Goal: Navigation & Orientation: Understand site structure

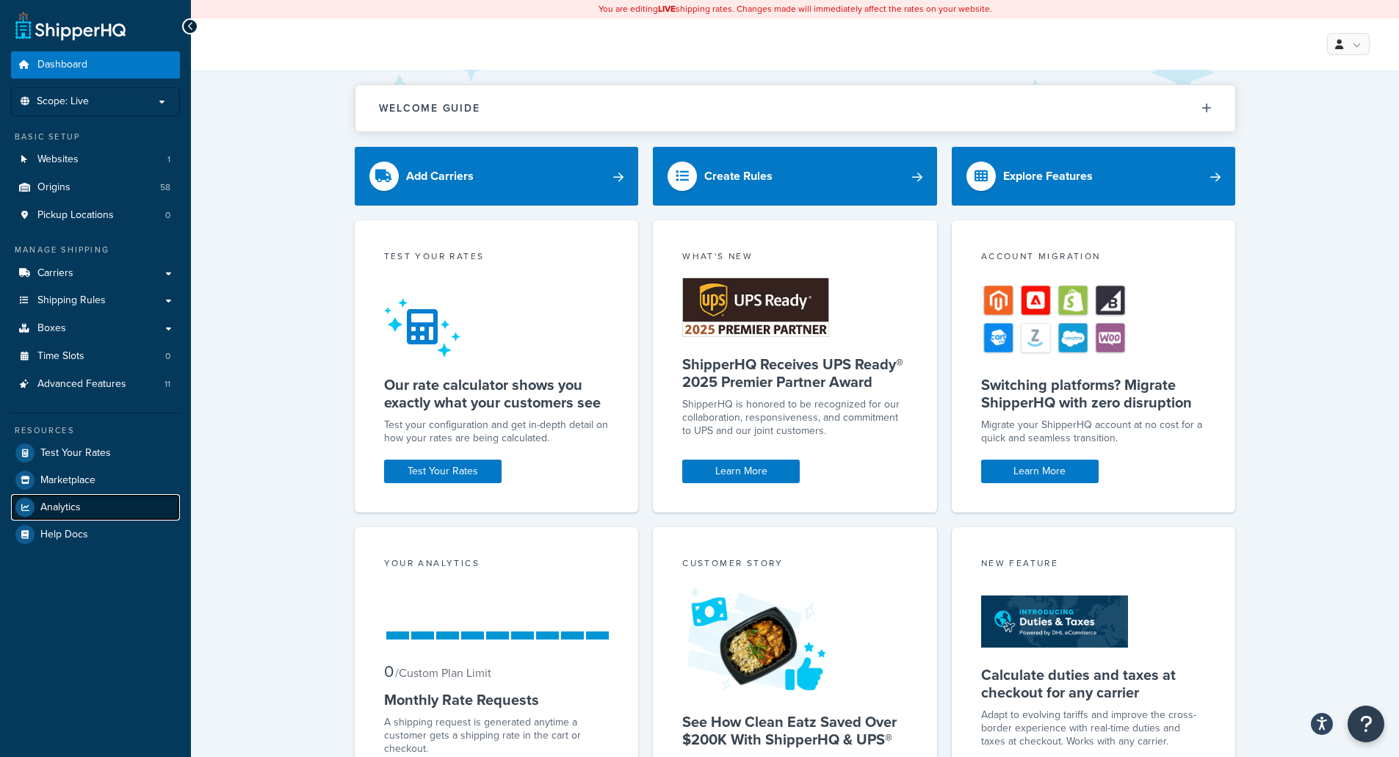
click at [75, 507] on span "Analytics" at bounding box center [60, 508] width 40 height 12
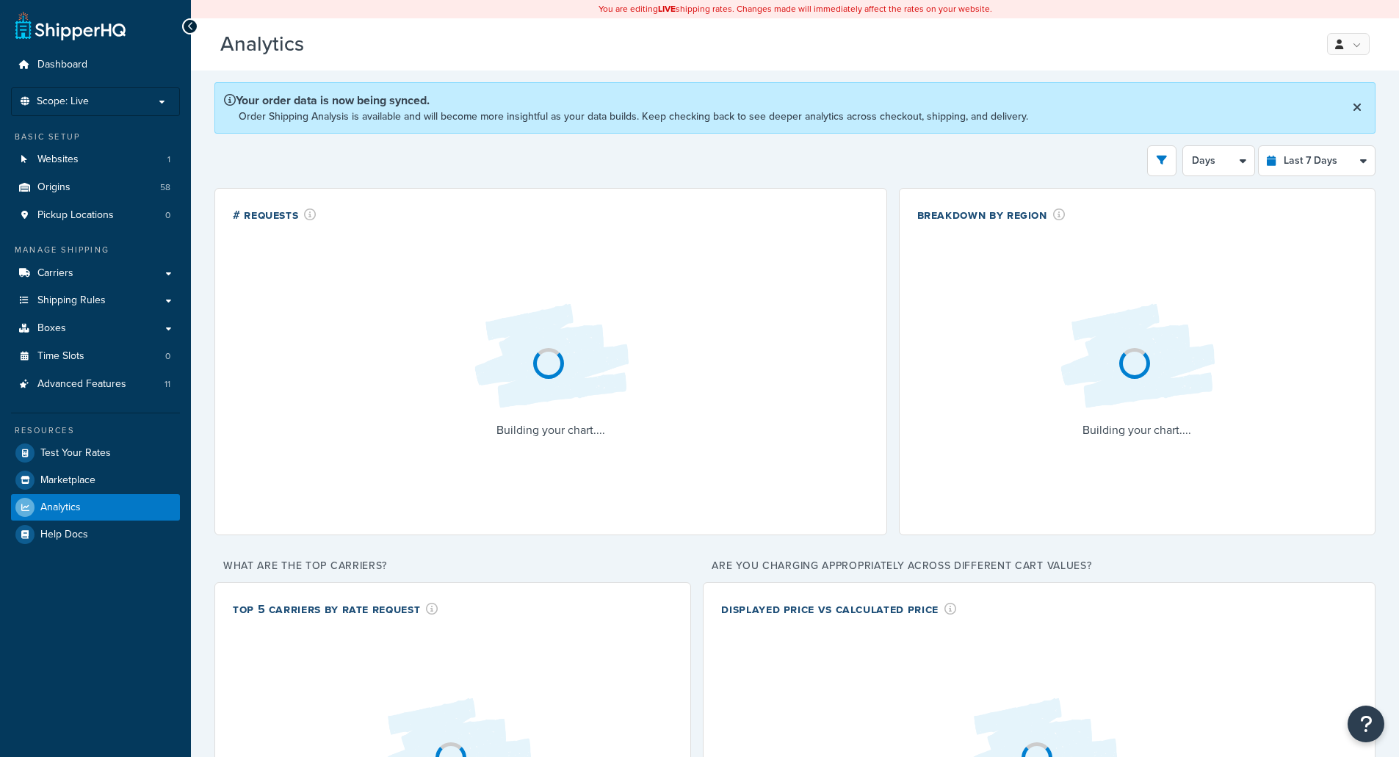
select select "last_7_days"
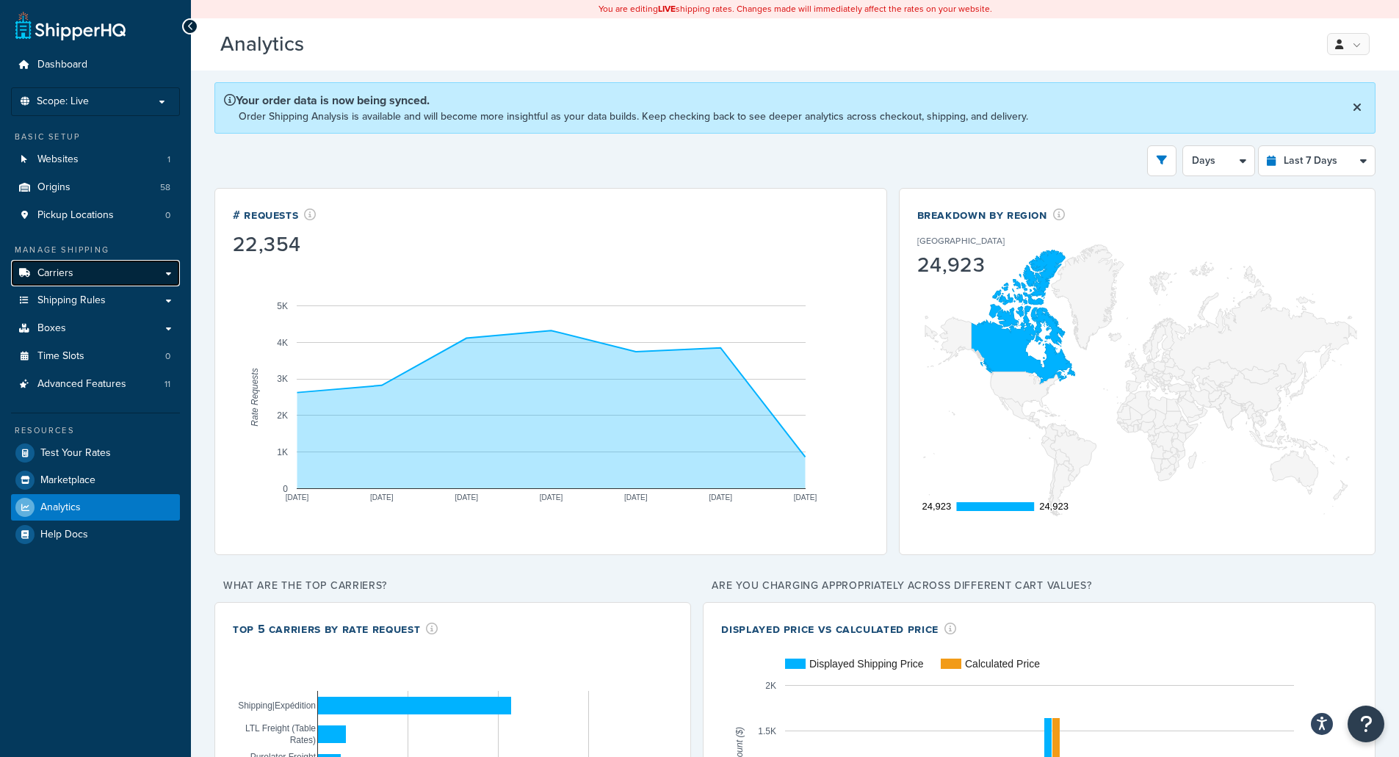
click at [66, 275] on span "Carriers" at bounding box center [55, 273] width 36 height 12
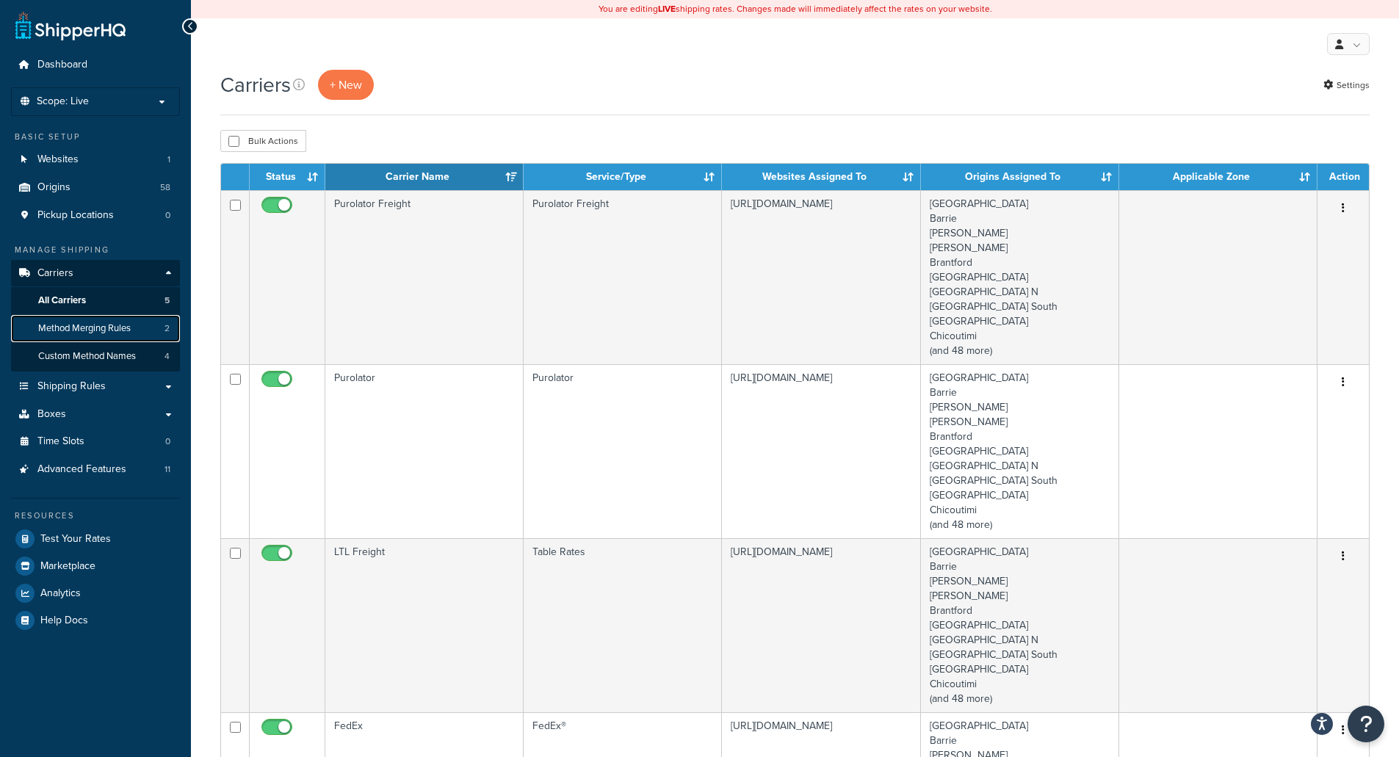
click at [93, 324] on span "Method Merging Rules" at bounding box center [84, 328] width 93 height 12
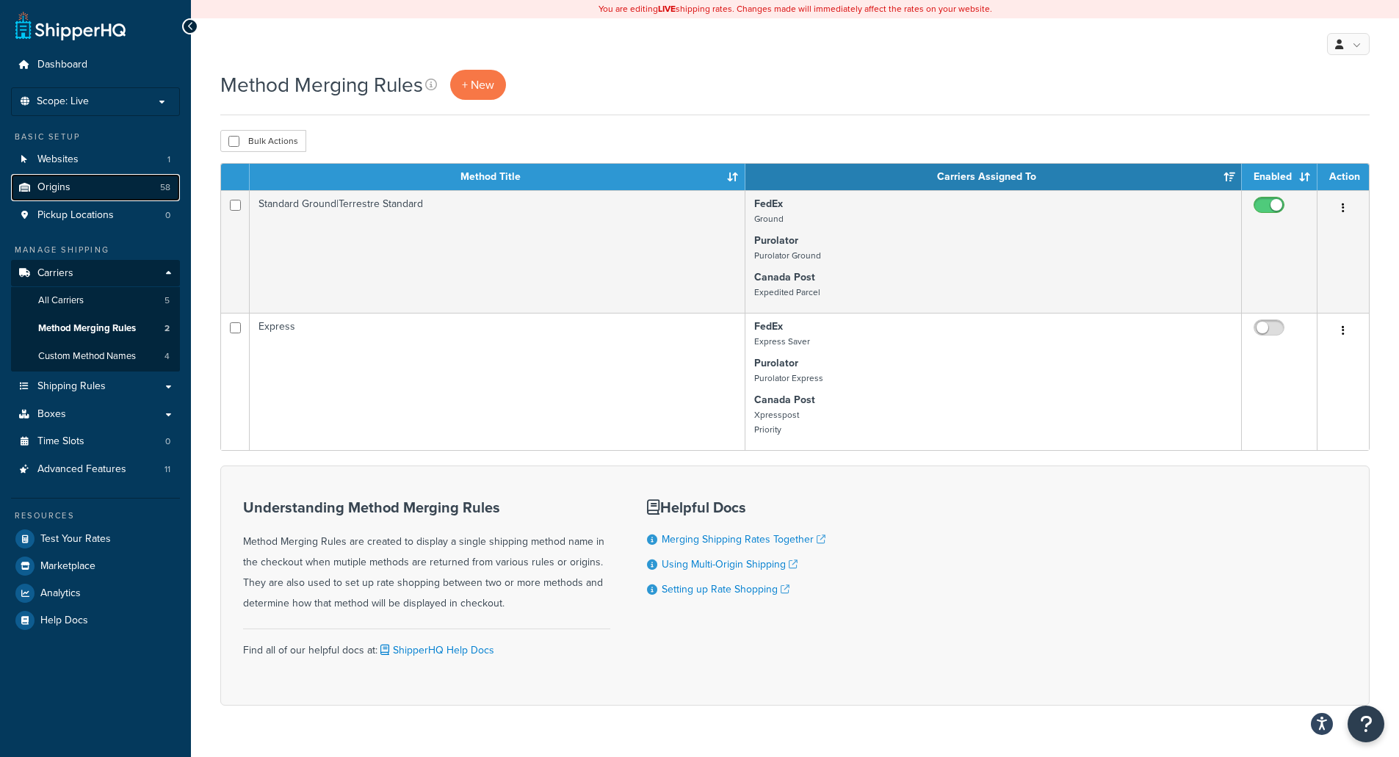
click at [64, 193] on span "Origins" at bounding box center [53, 187] width 33 height 12
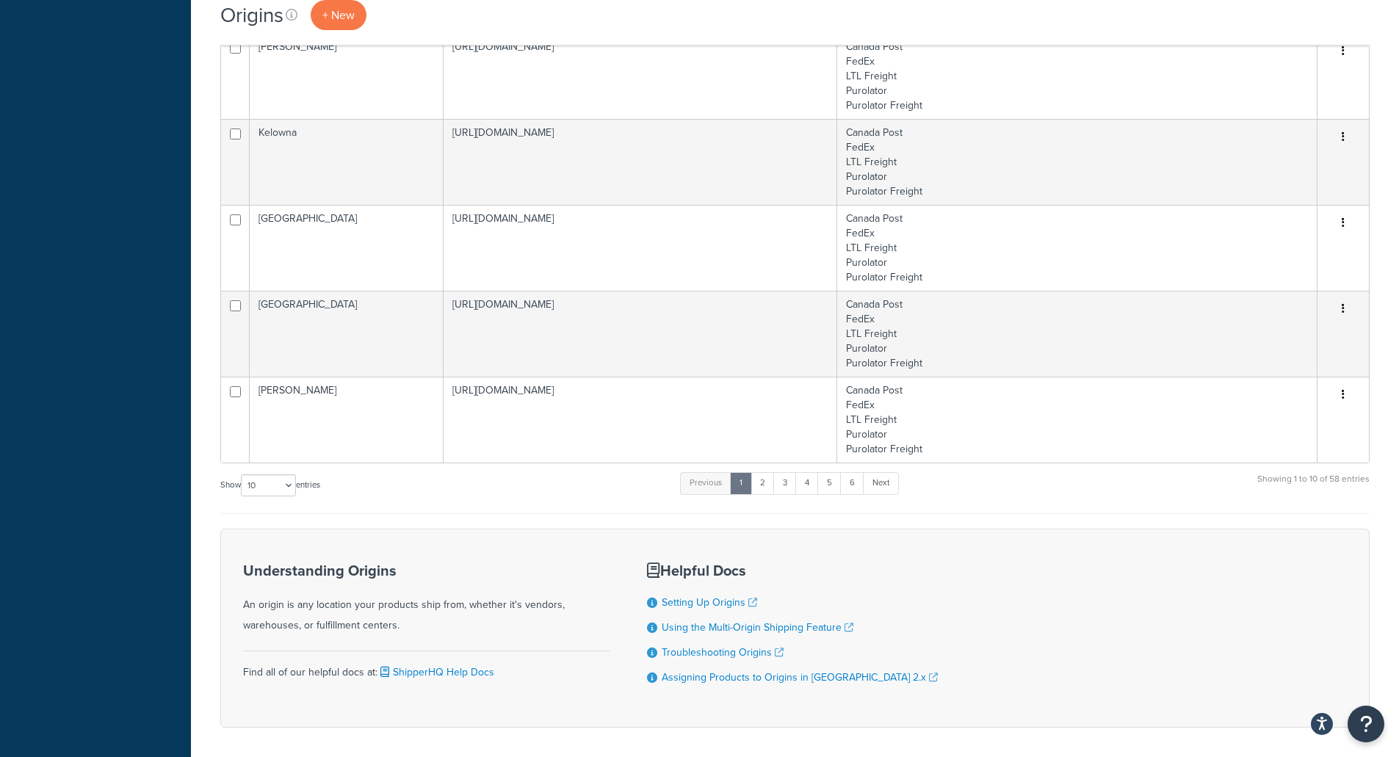
scroll to position [672, 0]
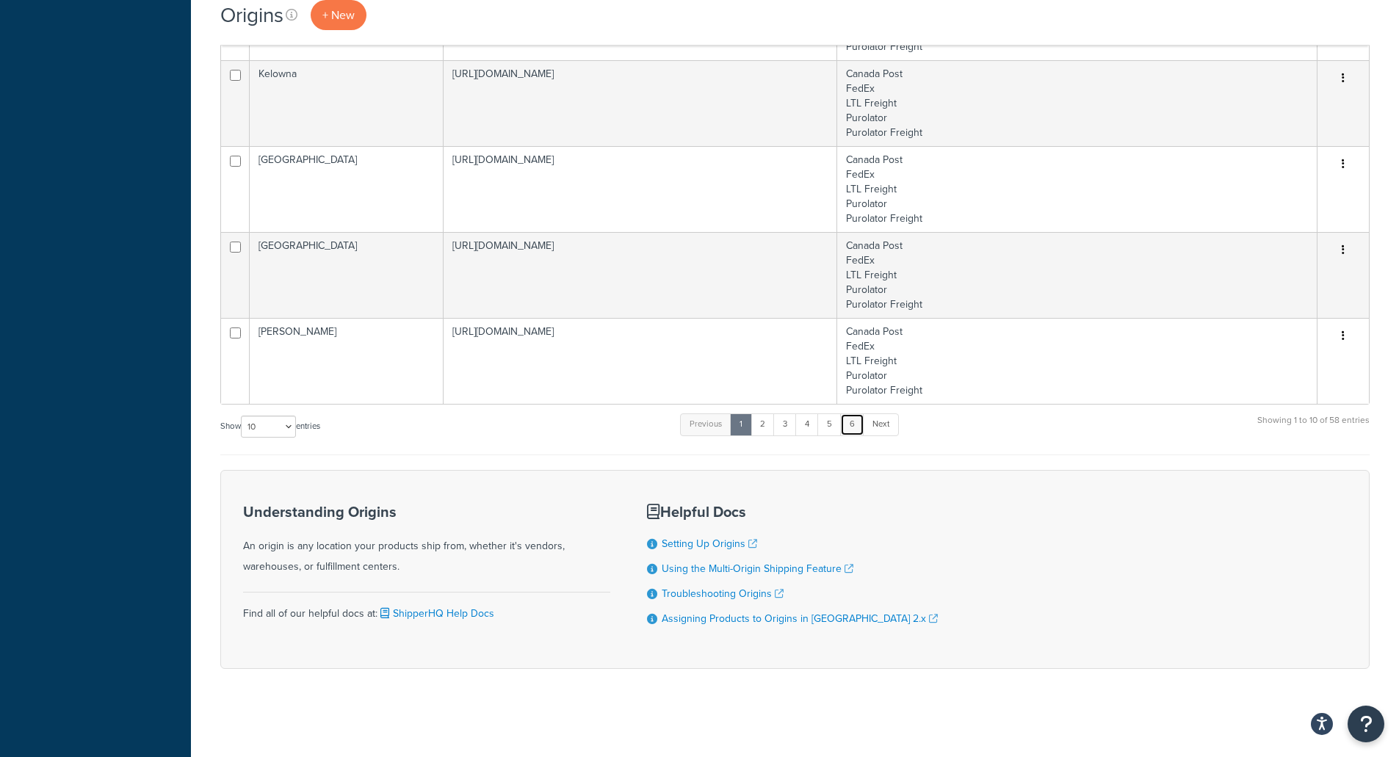
click at [861, 425] on link "6" at bounding box center [852, 425] width 24 height 22
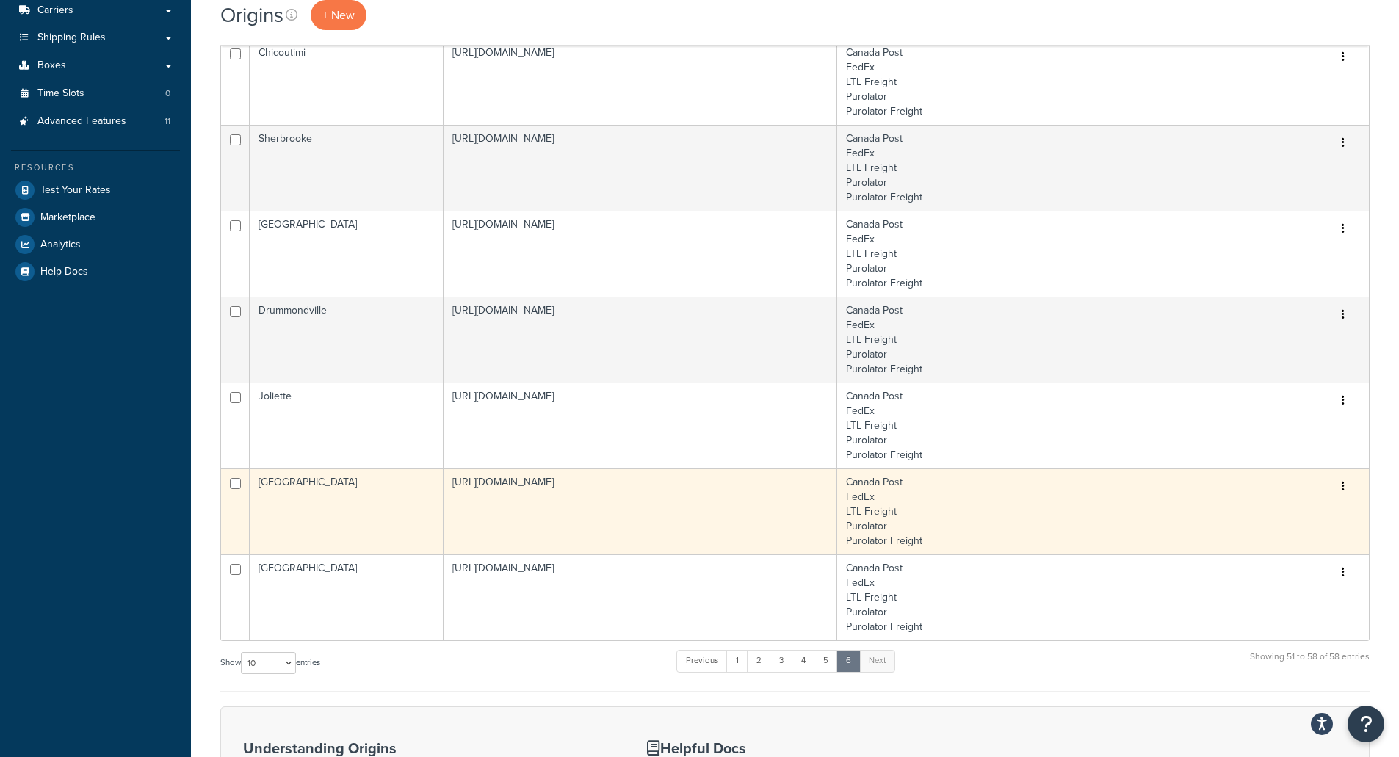
scroll to position [206, 0]
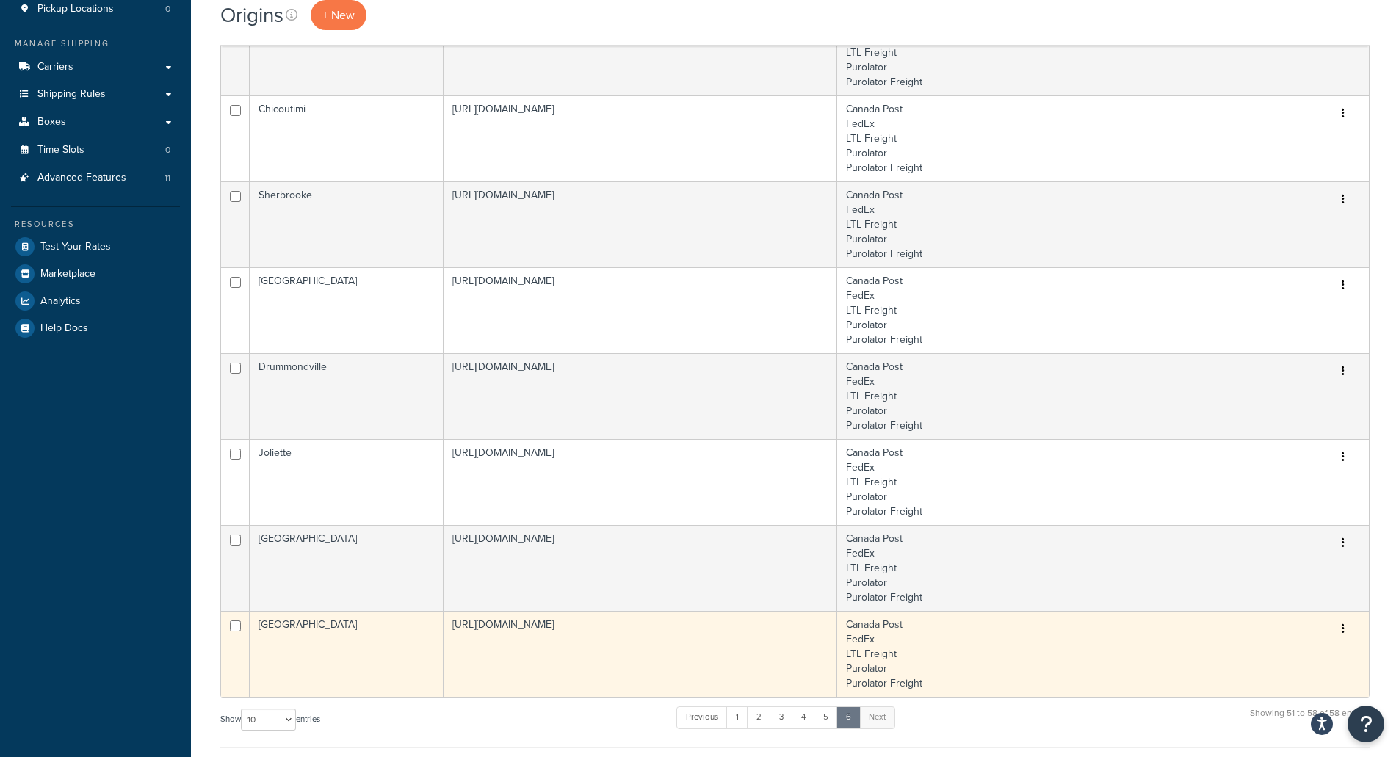
click at [1343, 628] on icon "button" at bounding box center [1343, 629] width 3 height 10
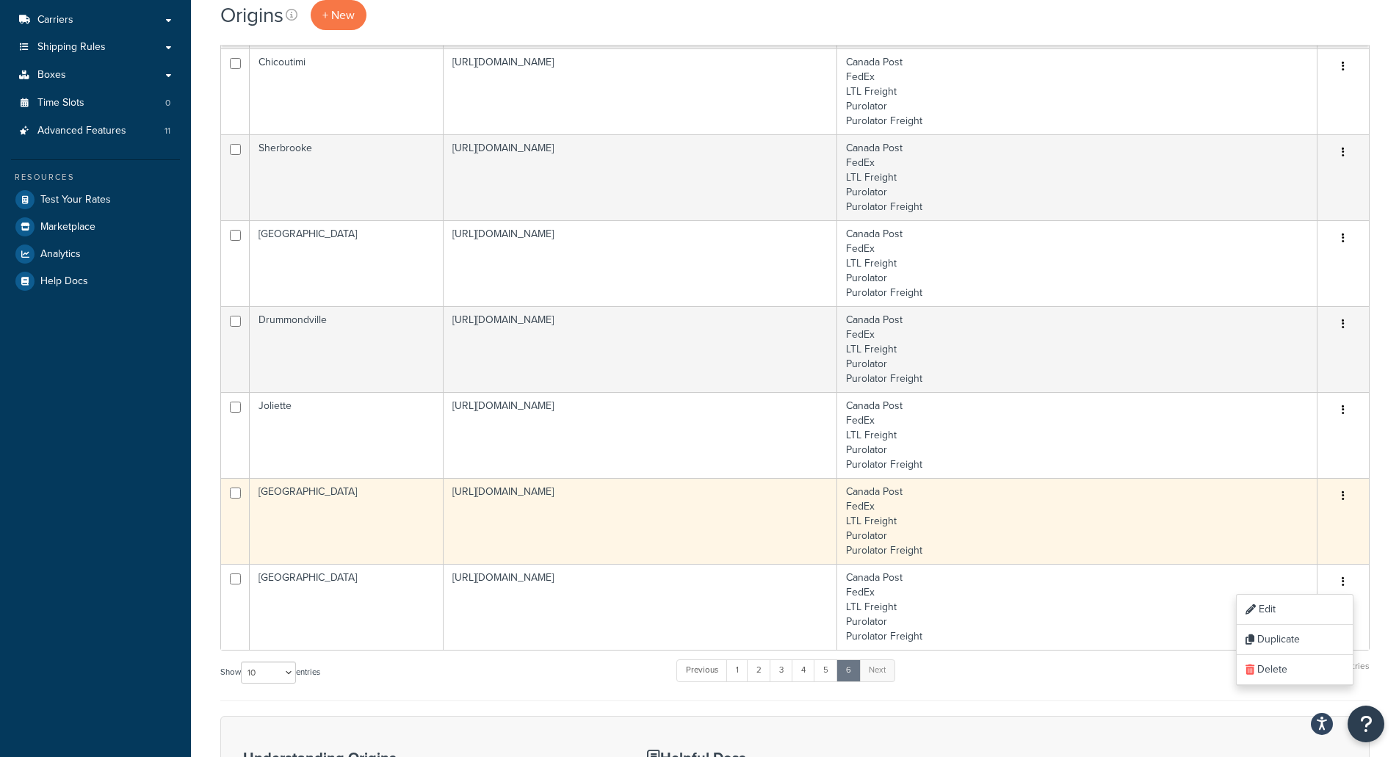
scroll to position [280, 0]
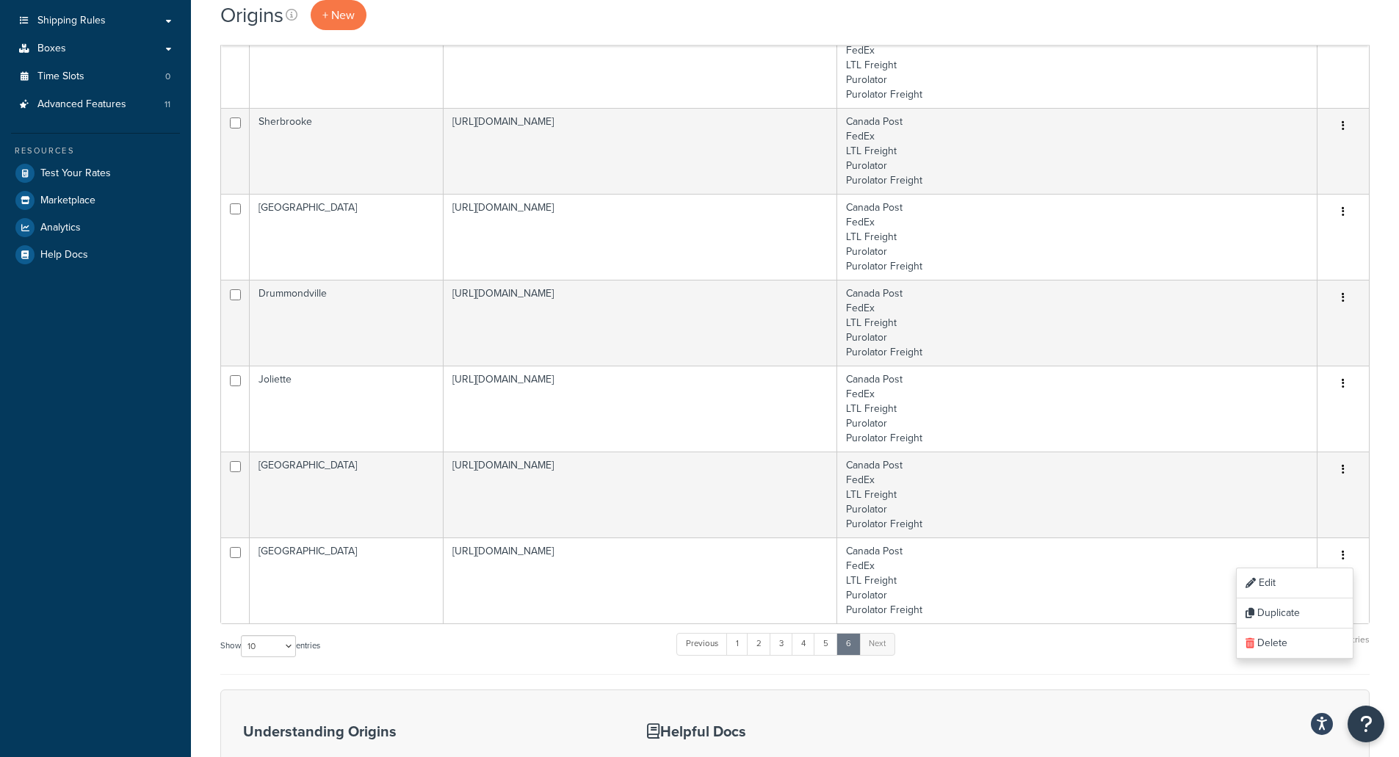
click at [541, 660] on div "Show 10 15 25 50 100 1000 entries Previous 1 2 3 4 5 6 Next Showing 51 to 58 of…" at bounding box center [795, 653] width 1150 height 43
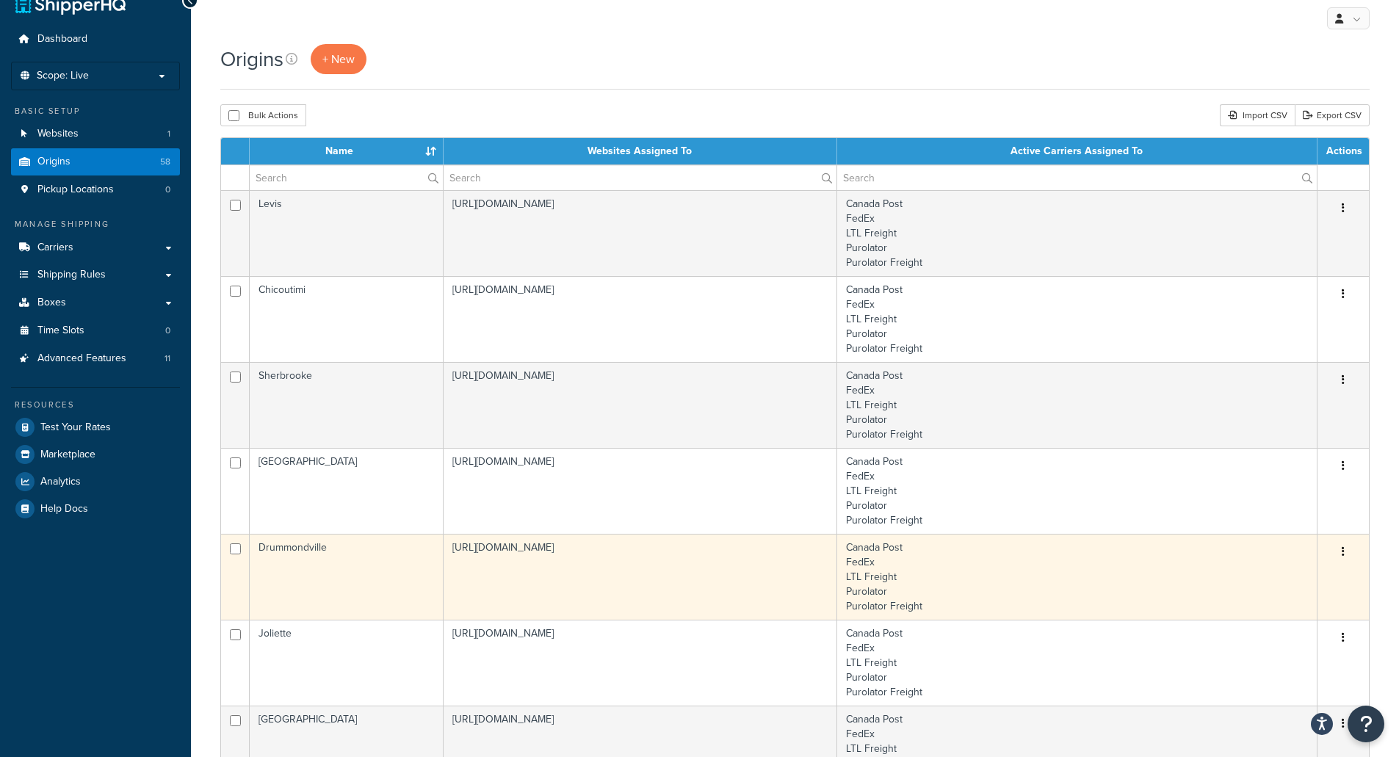
scroll to position [0, 0]
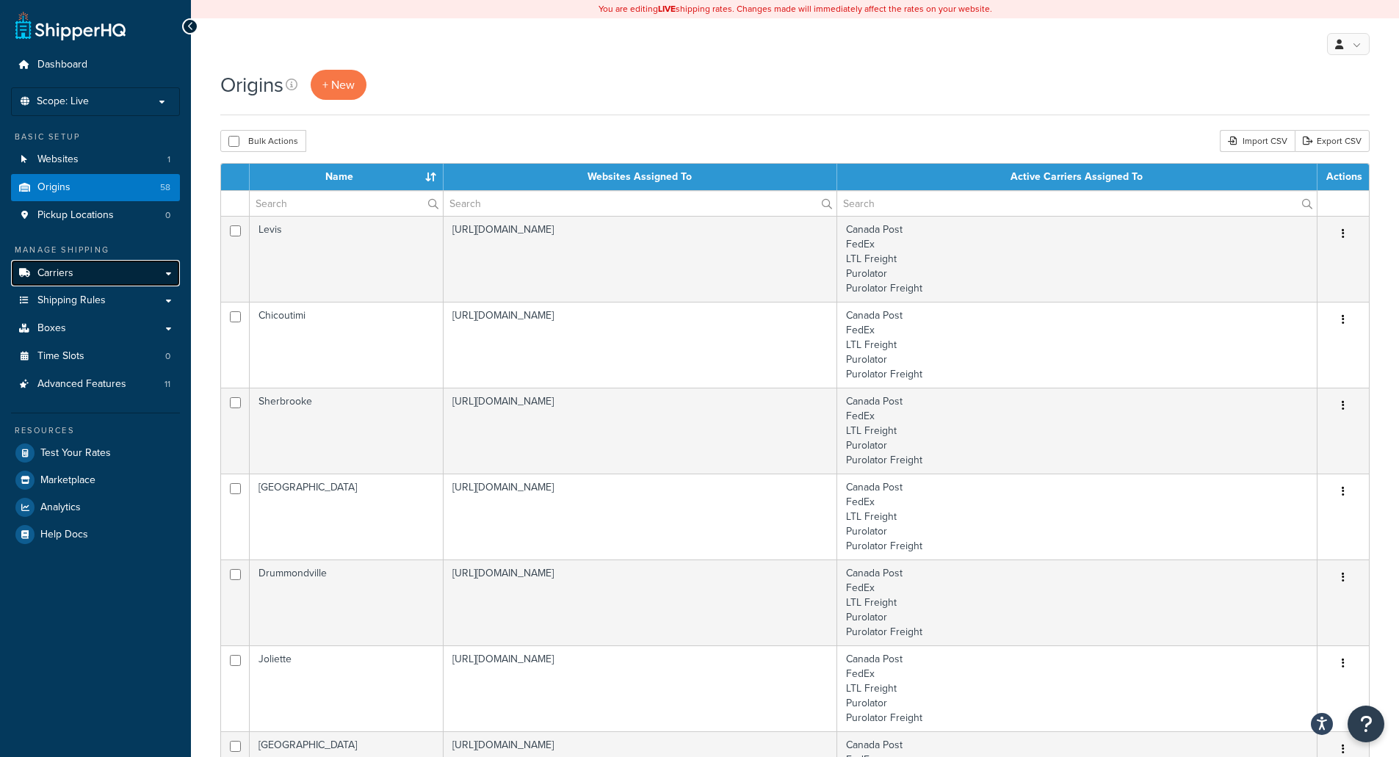
click at [72, 273] on span "Carriers" at bounding box center [55, 273] width 36 height 12
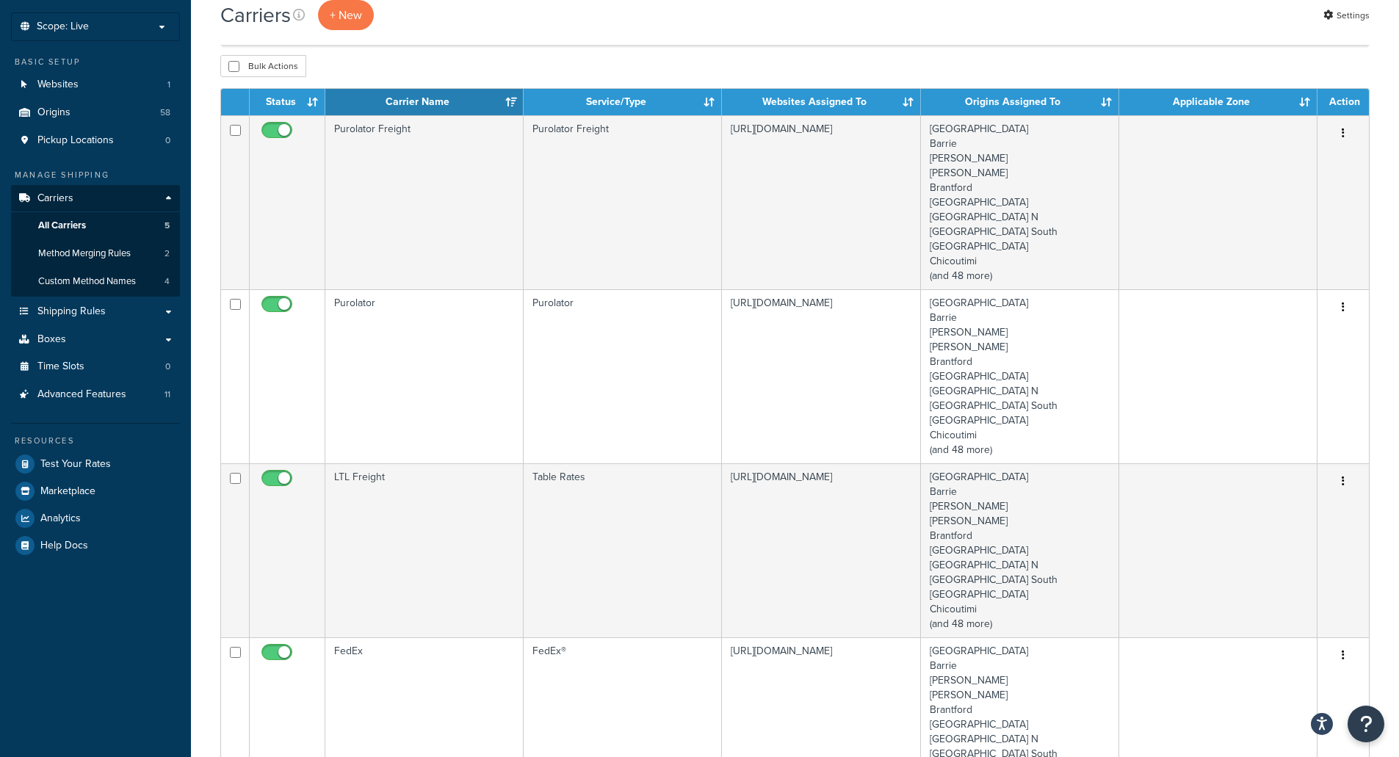
scroll to position [73, 0]
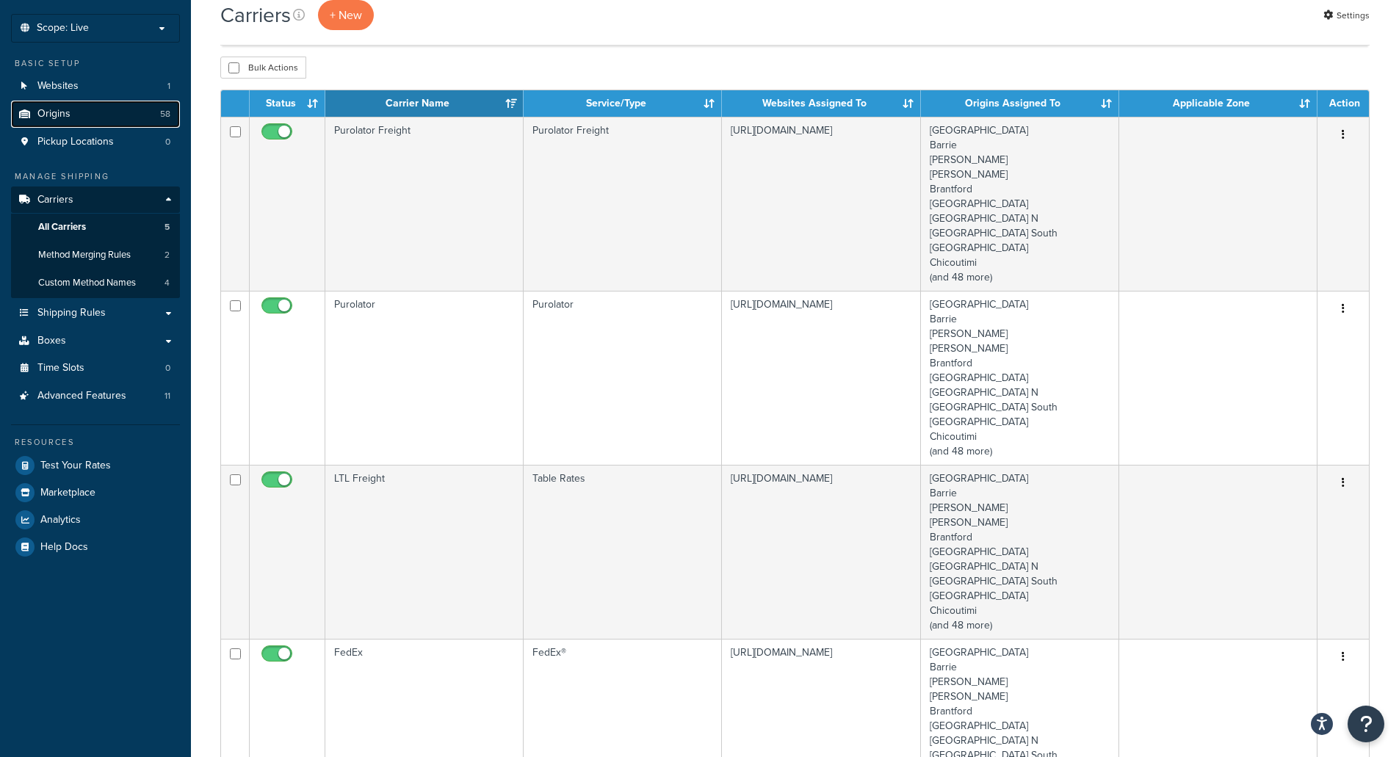
click at [68, 112] on span "Origins" at bounding box center [53, 114] width 33 height 12
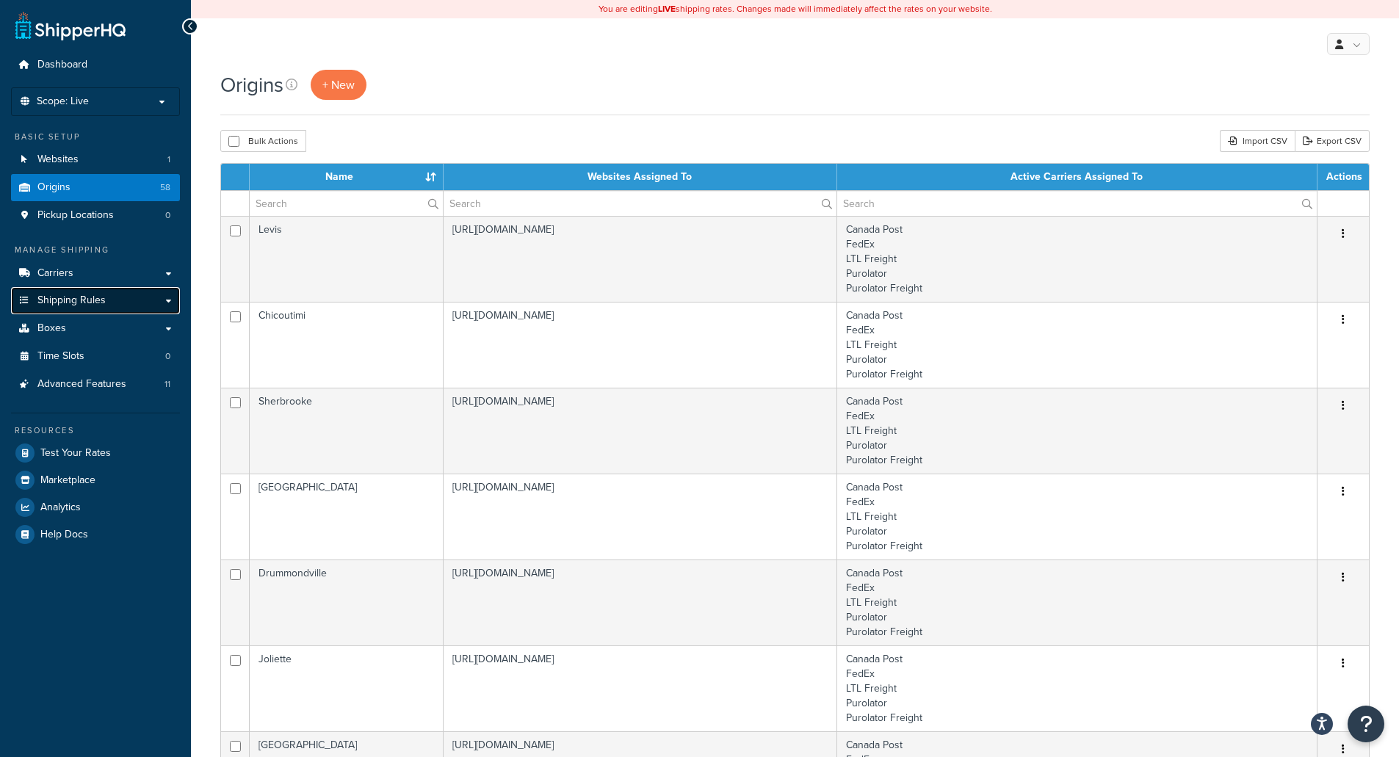
click at [71, 306] on span "Shipping Rules" at bounding box center [71, 301] width 68 height 12
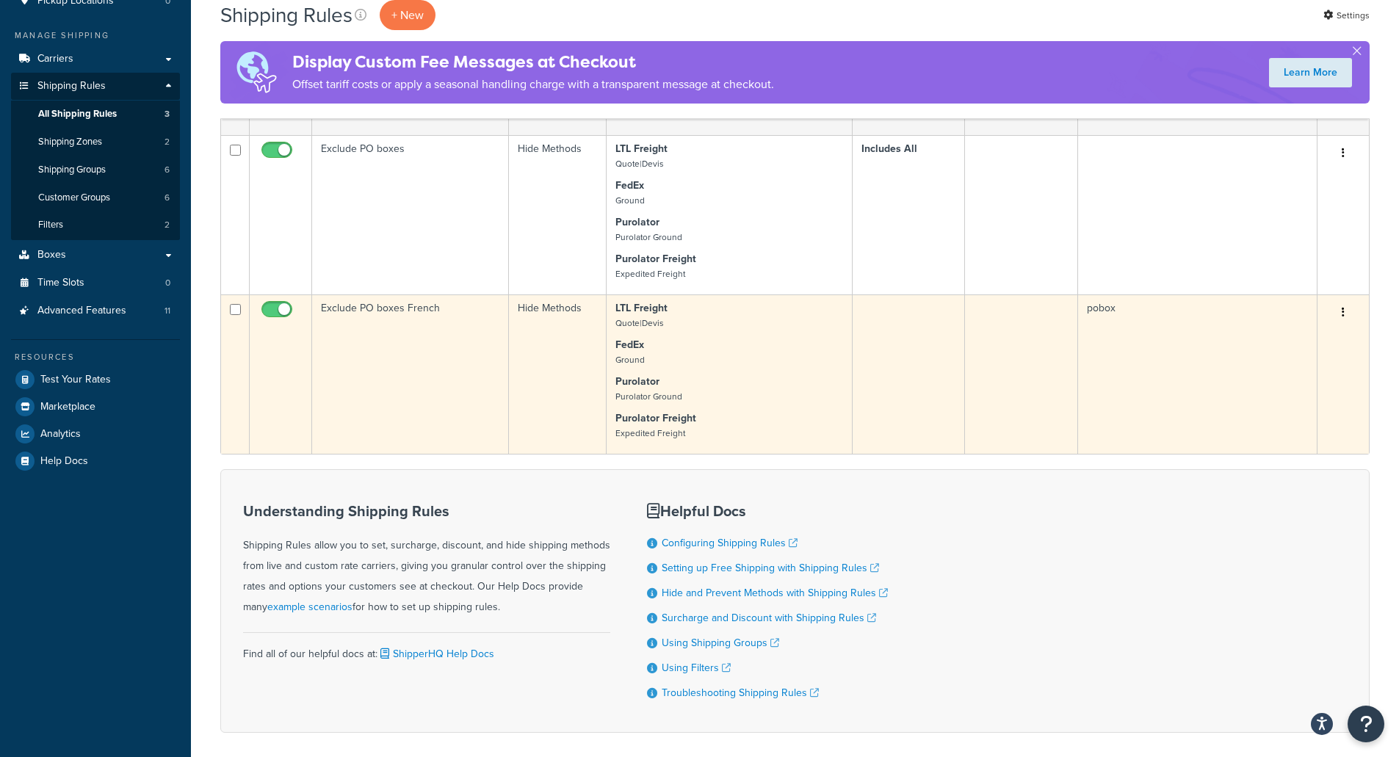
scroll to position [220, 0]
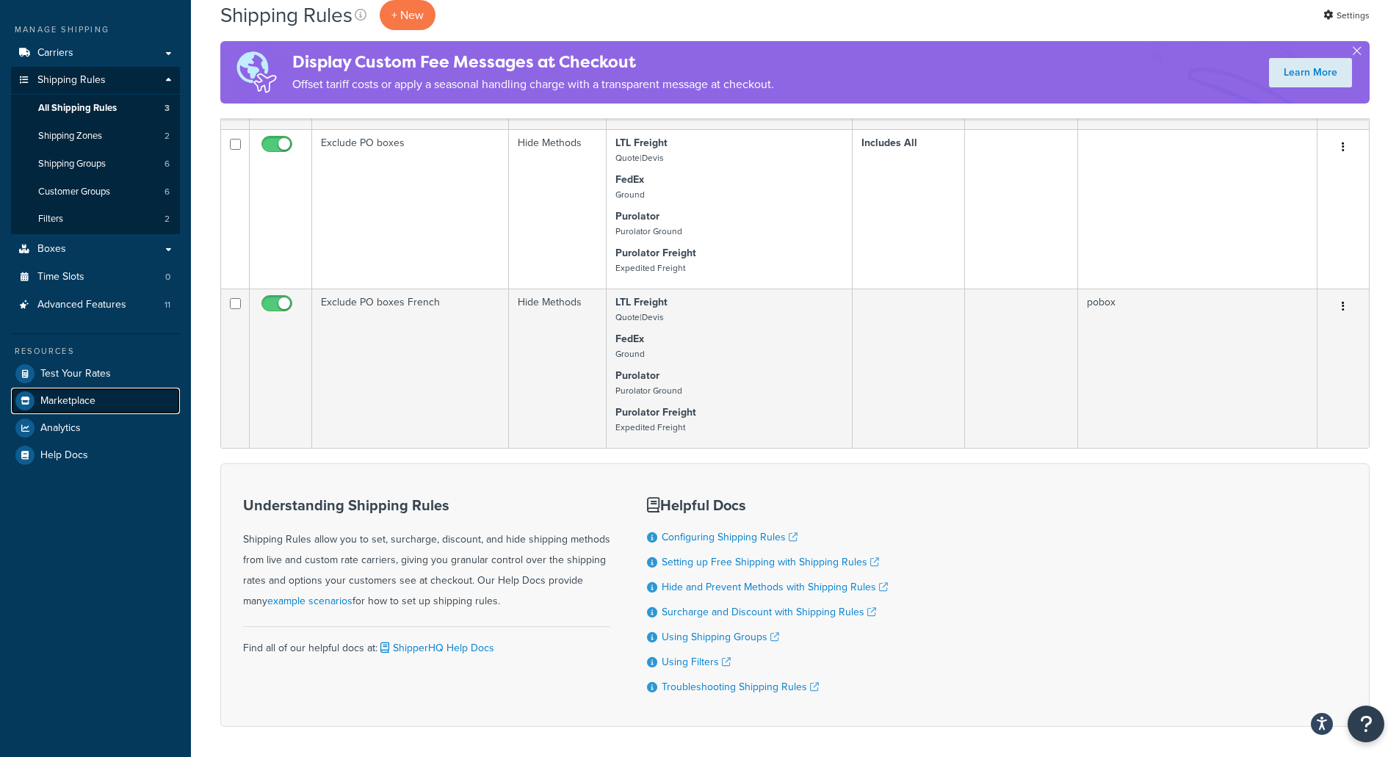
click at [61, 405] on span "Marketplace" at bounding box center [67, 401] width 55 height 12
